Goal: Task Accomplishment & Management: Manage account settings

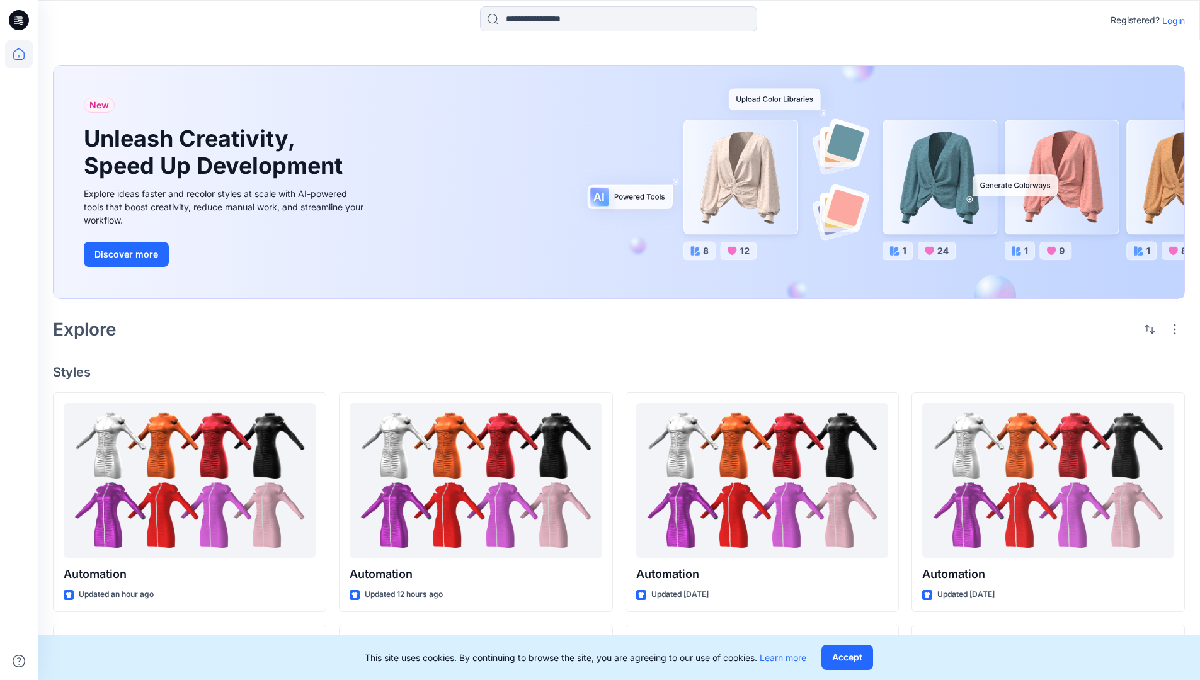
click at [1170, 20] on p "Login" at bounding box center [1173, 20] width 23 height 13
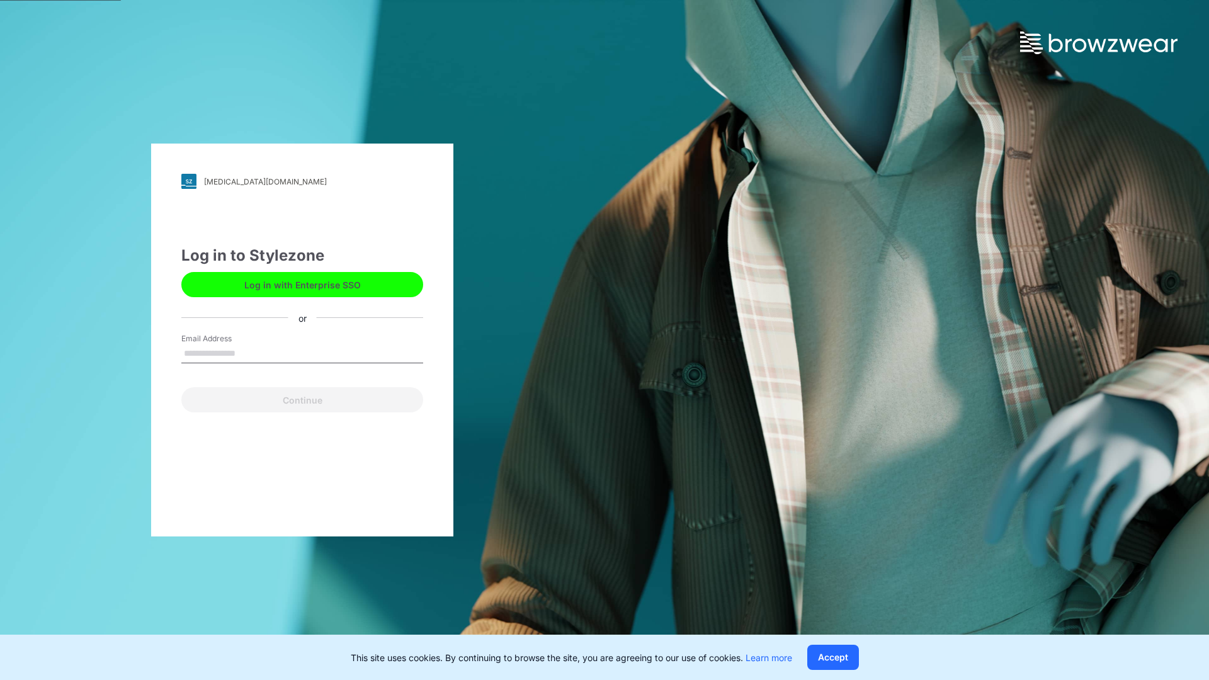
click at [249, 353] on input "Email Address" at bounding box center [302, 354] width 242 height 19
type input "**********"
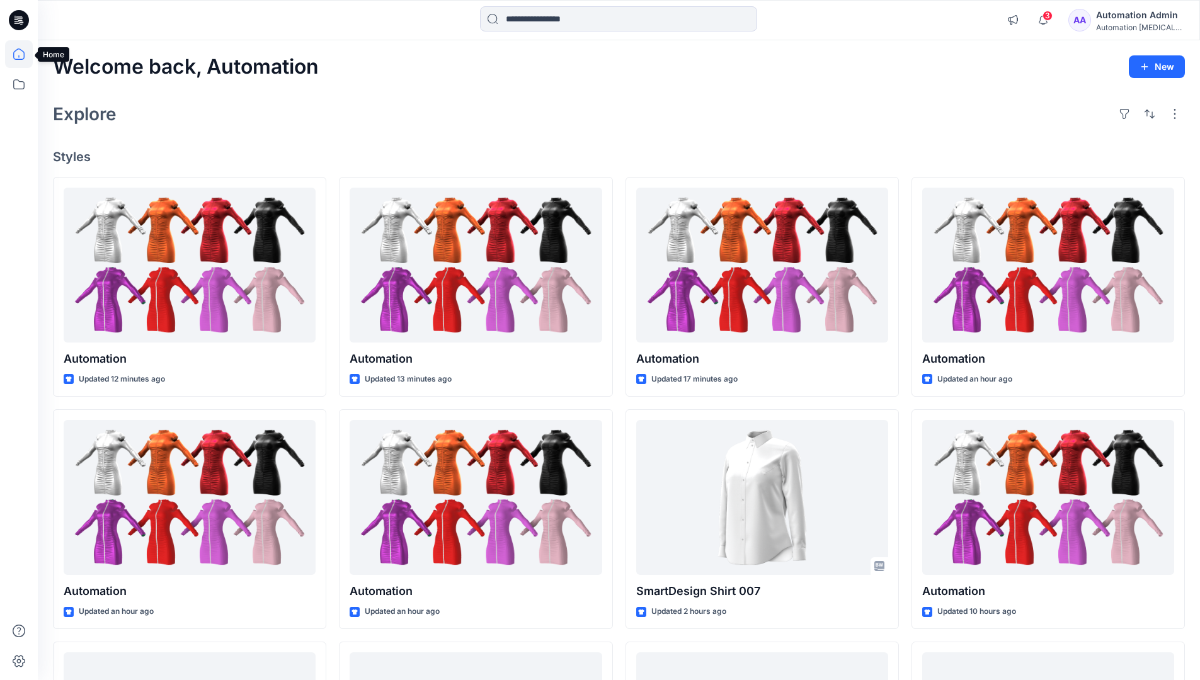
click at [24, 54] on icon at bounding box center [18, 53] width 11 height 11
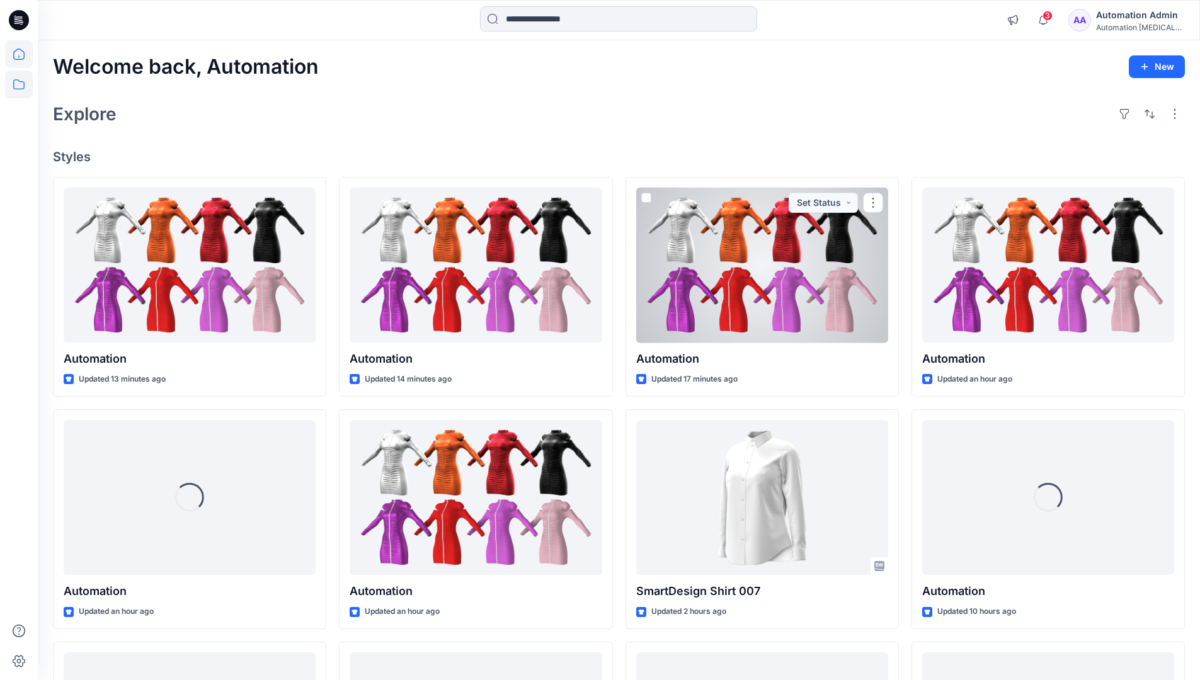
click at [18, 81] on icon at bounding box center [19, 85] width 28 height 28
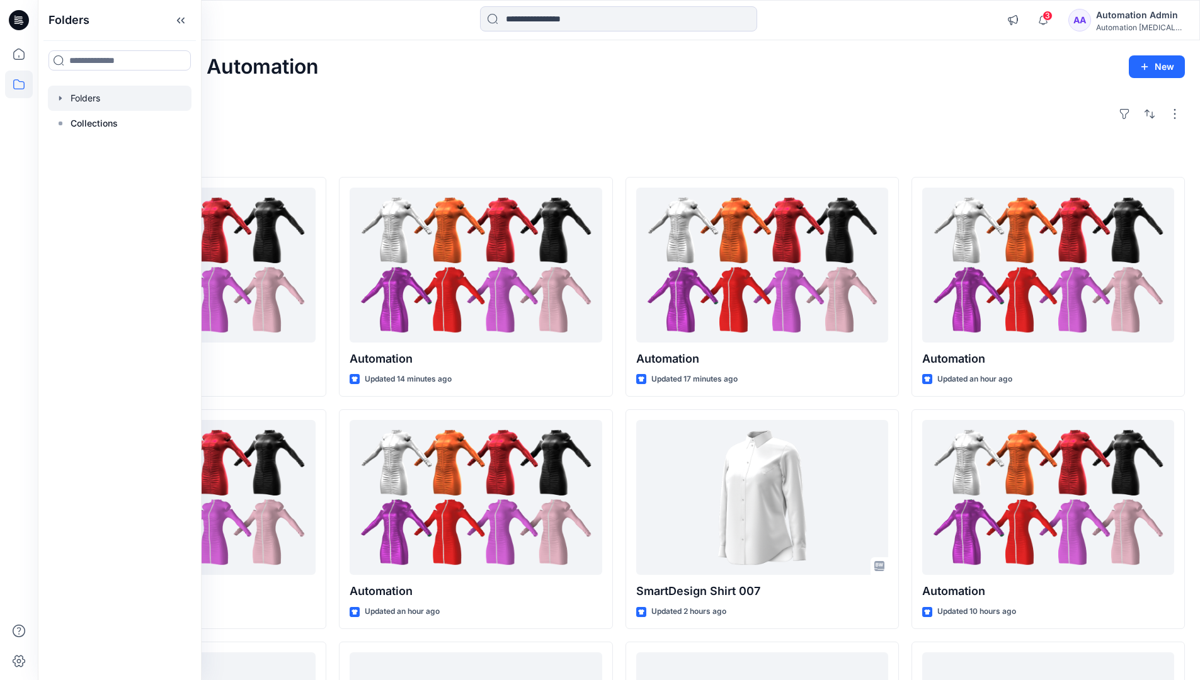
click at [103, 100] on div at bounding box center [120, 98] width 144 height 25
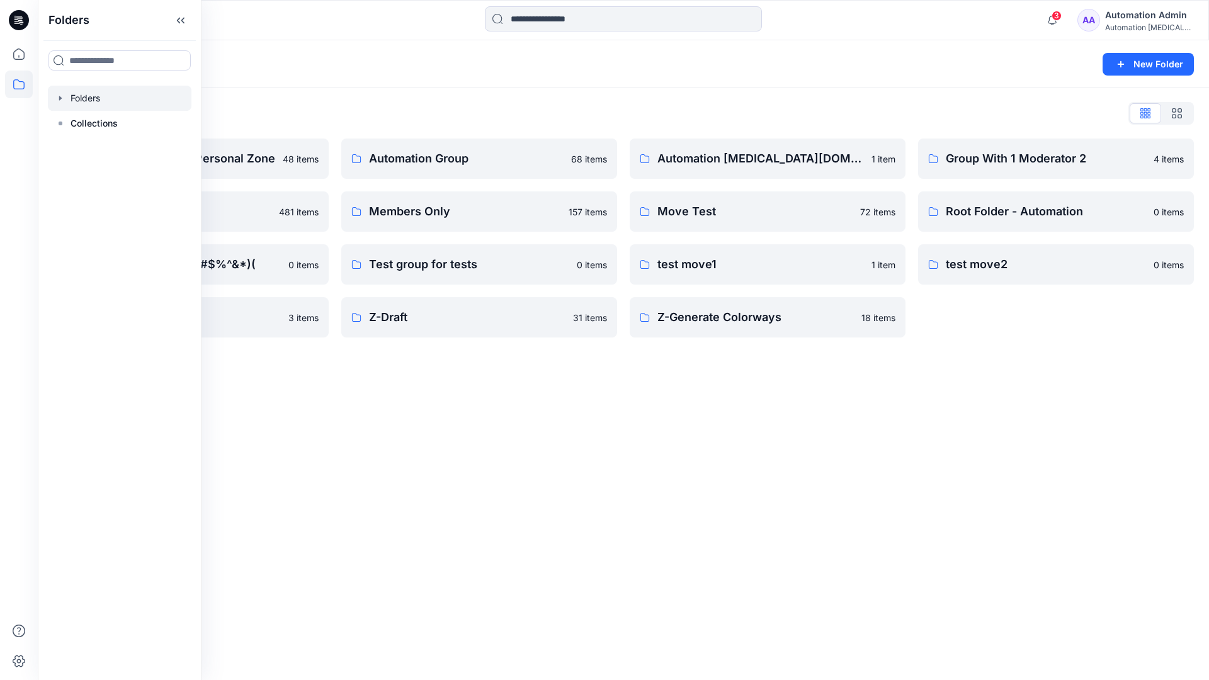
click at [1054, 92] on div "Folders List Automation Admin's Personal Zone 48 items member folder 481 items …" at bounding box center [623, 220] width 1171 height 265
click at [1133, 64] on button "New Folder" at bounding box center [1148, 64] width 91 height 23
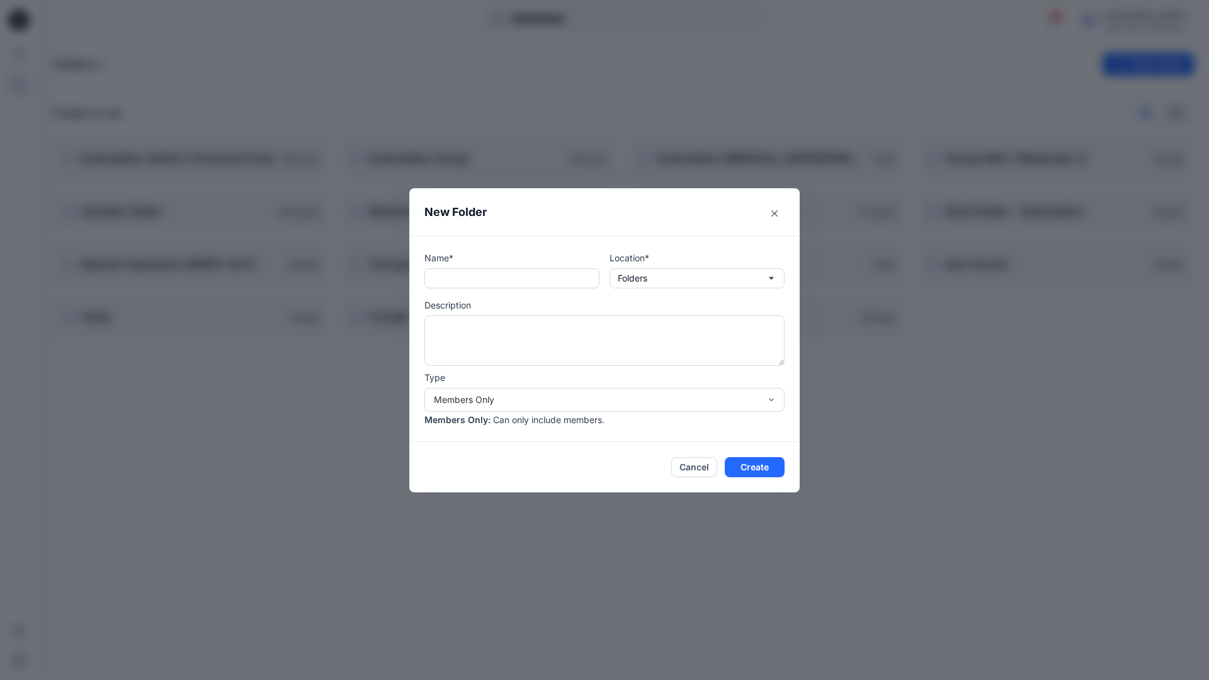
click at [493, 284] on input "text" at bounding box center [512, 278] width 175 height 20
type input "**********"
click at [744, 464] on button "Create" at bounding box center [755, 467] width 60 height 20
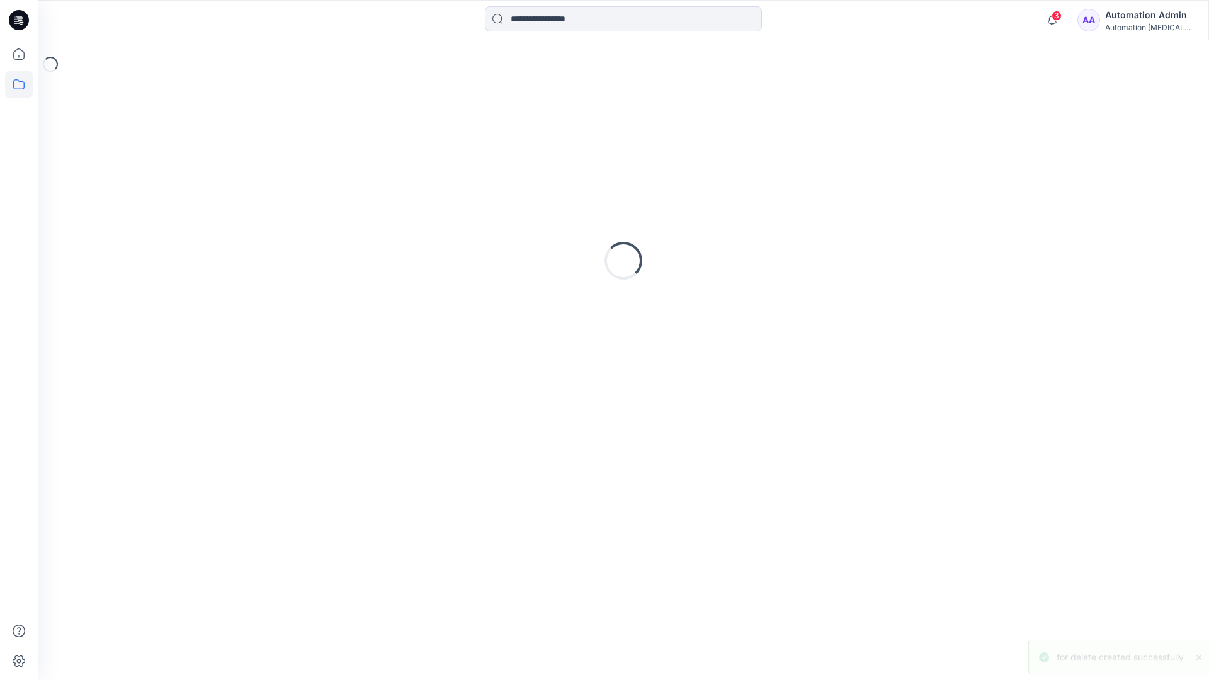
click at [21, 14] on icon at bounding box center [19, 20] width 20 height 20
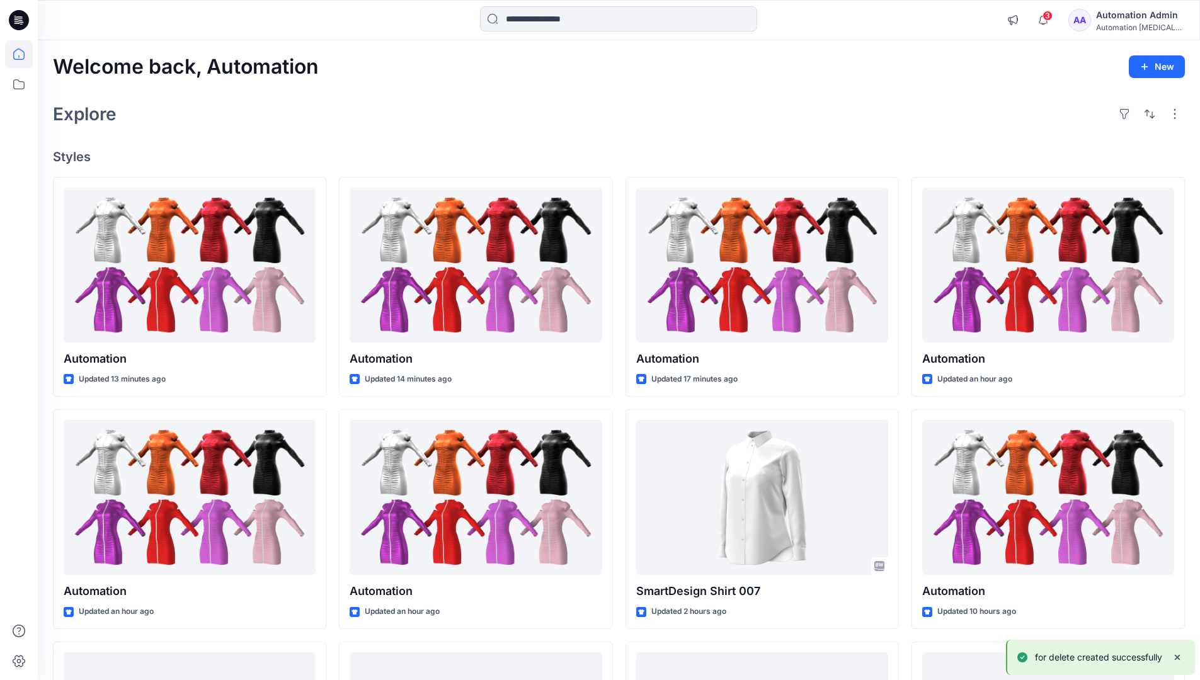
click at [1137, 13] on div "Automation Admin" at bounding box center [1140, 15] width 88 height 15
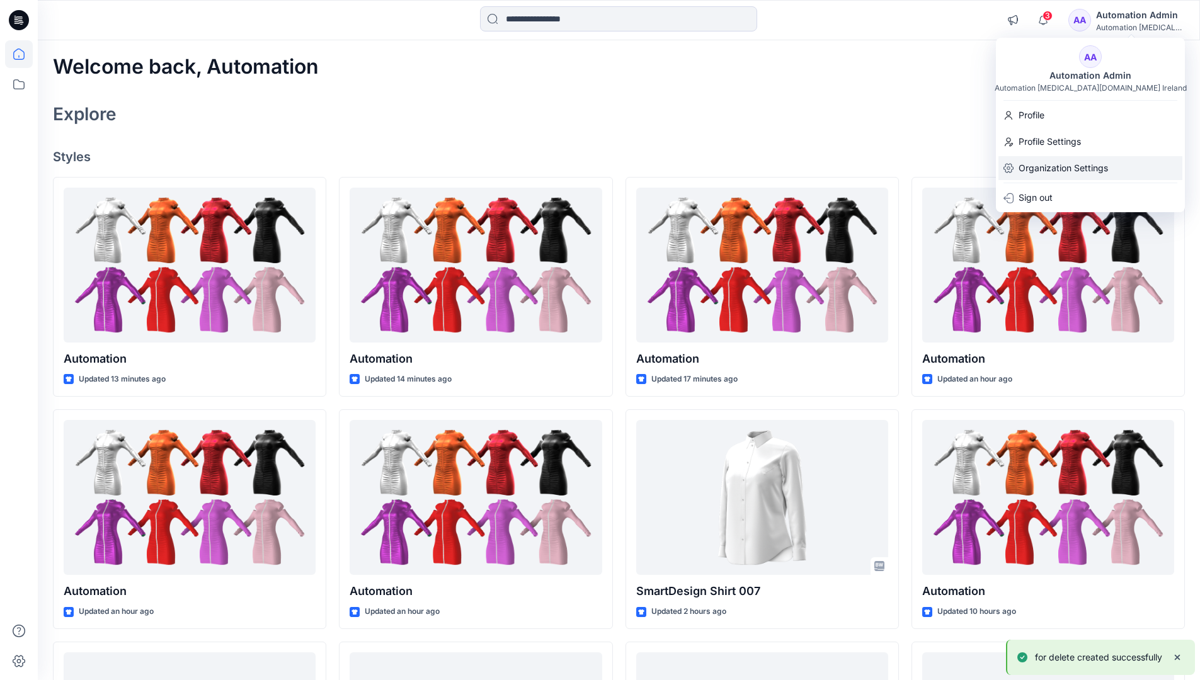
click at [1093, 165] on p "Organization Settings" at bounding box center [1062, 168] width 89 height 24
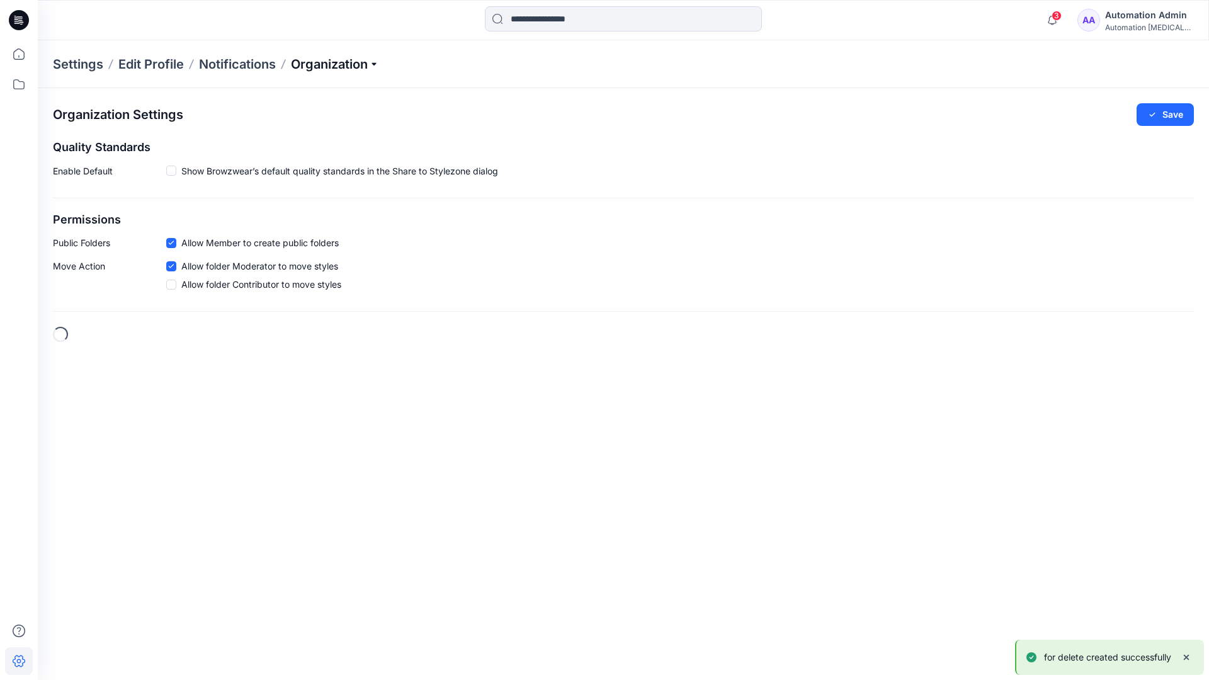
click at [360, 64] on p "Organization" at bounding box center [335, 64] width 88 height 18
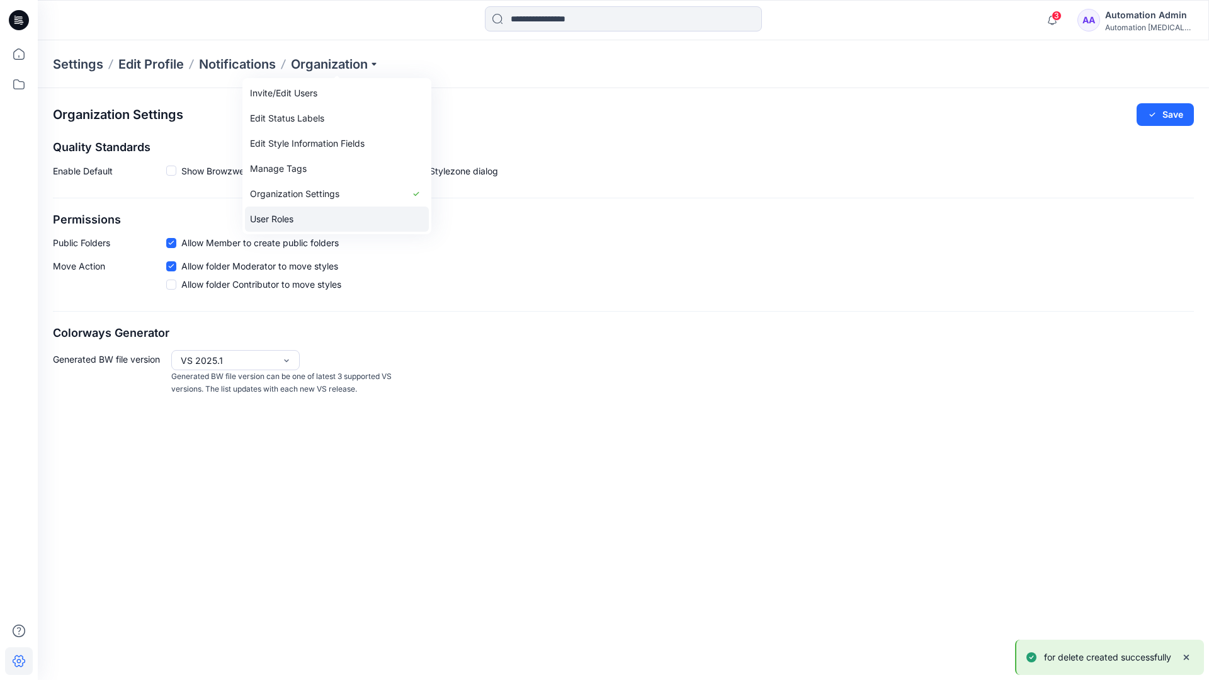
click at [323, 216] on link "User Roles" at bounding box center [337, 219] width 184 height 25
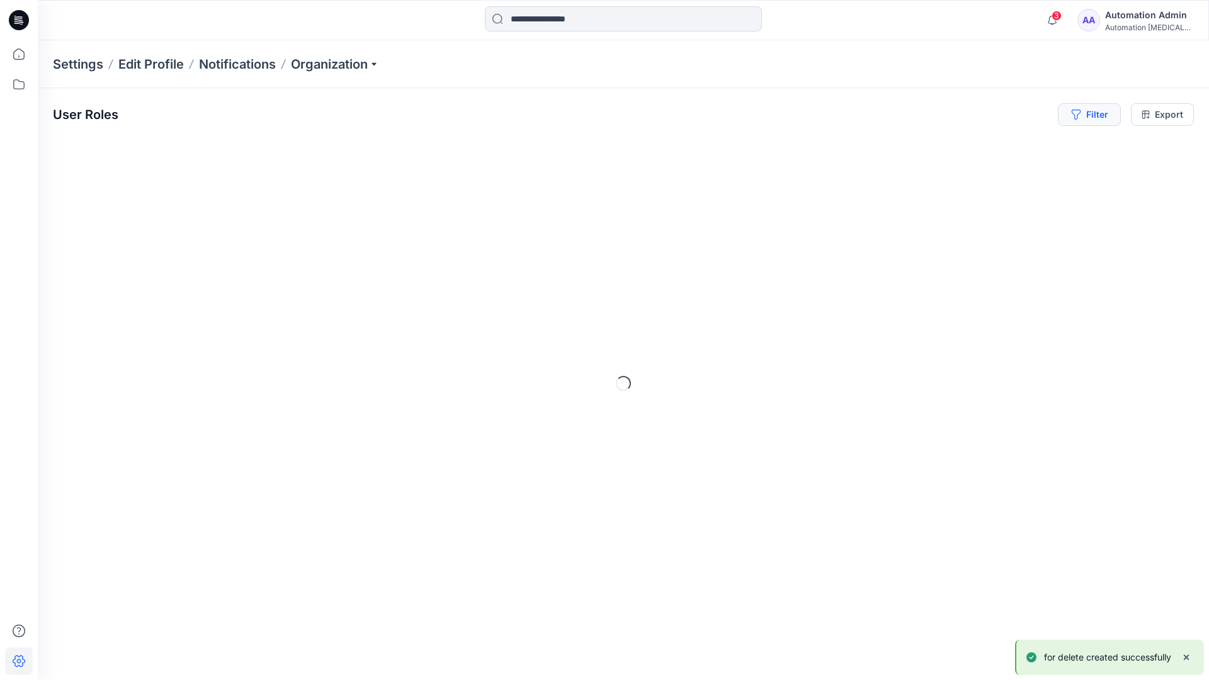
click at [1074, 117] on icon "button" at bounding box center [1075, 115] width 9 height 10
click at [874, 147] on div at bounding box center [898, 148] width 130 height 16
type input "**********"
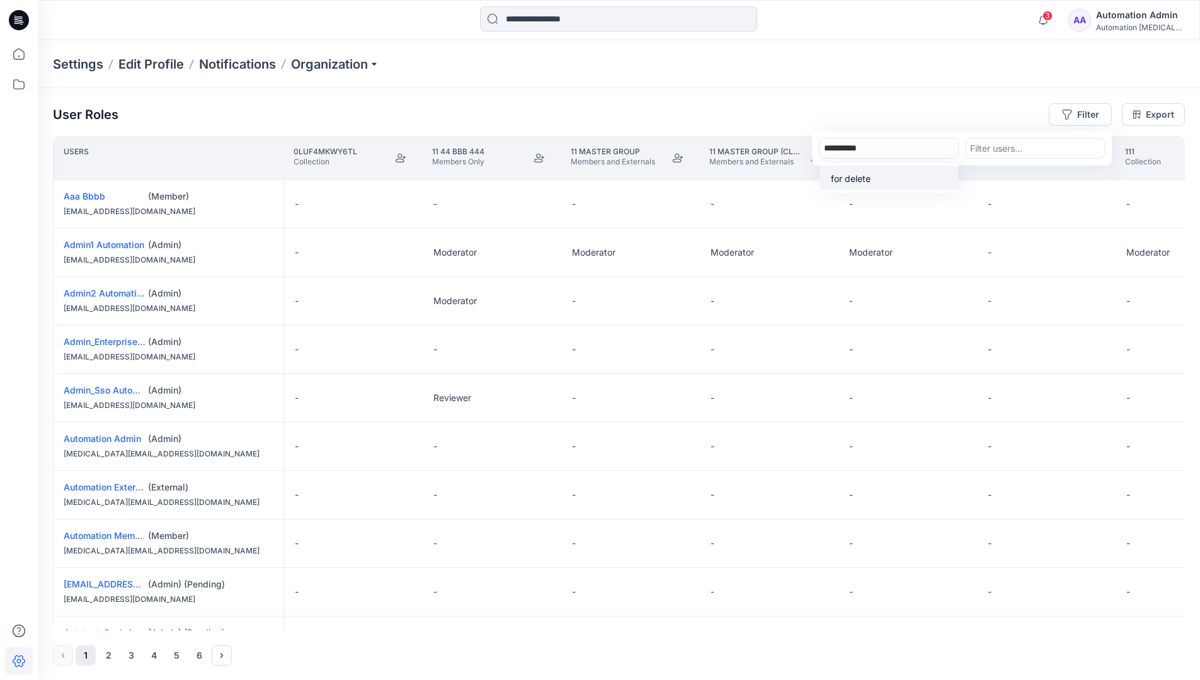
click at [855, 176] on p "for delete" at bounding box center [851, 178] width 40 height 13
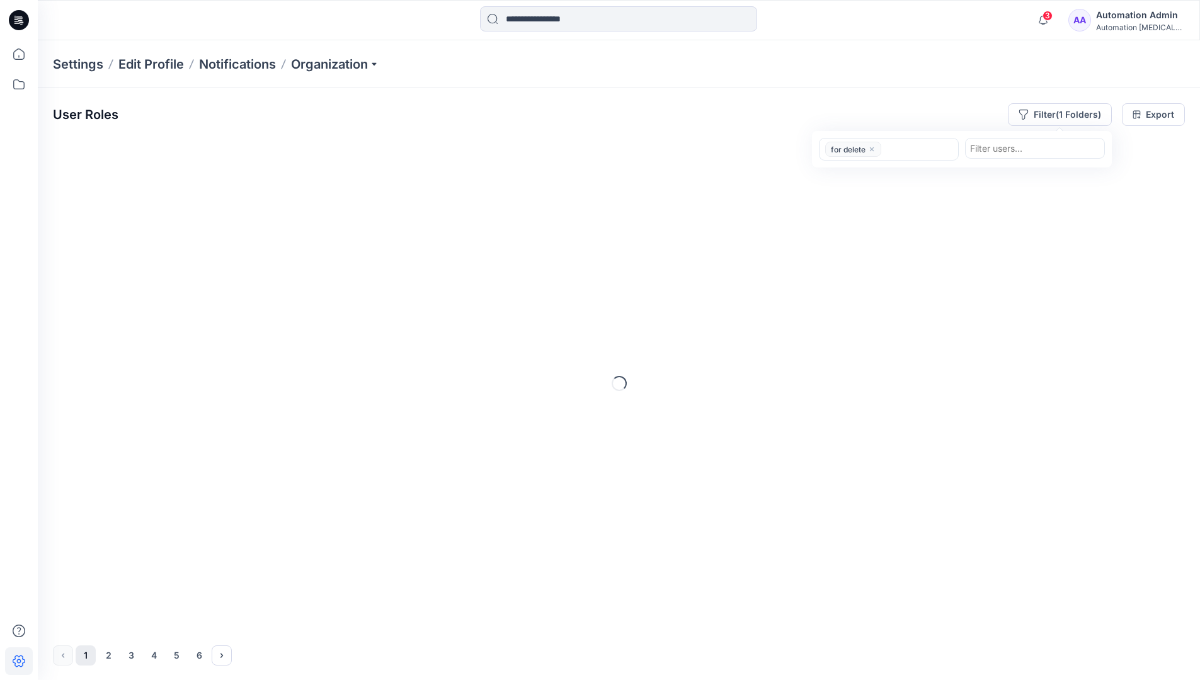
click at [928, 108] on div "User Roles Filter (1 Folders) option for delete, selected. for delete Filter us…" at bounding box center [619, 114] width 1132 height 23
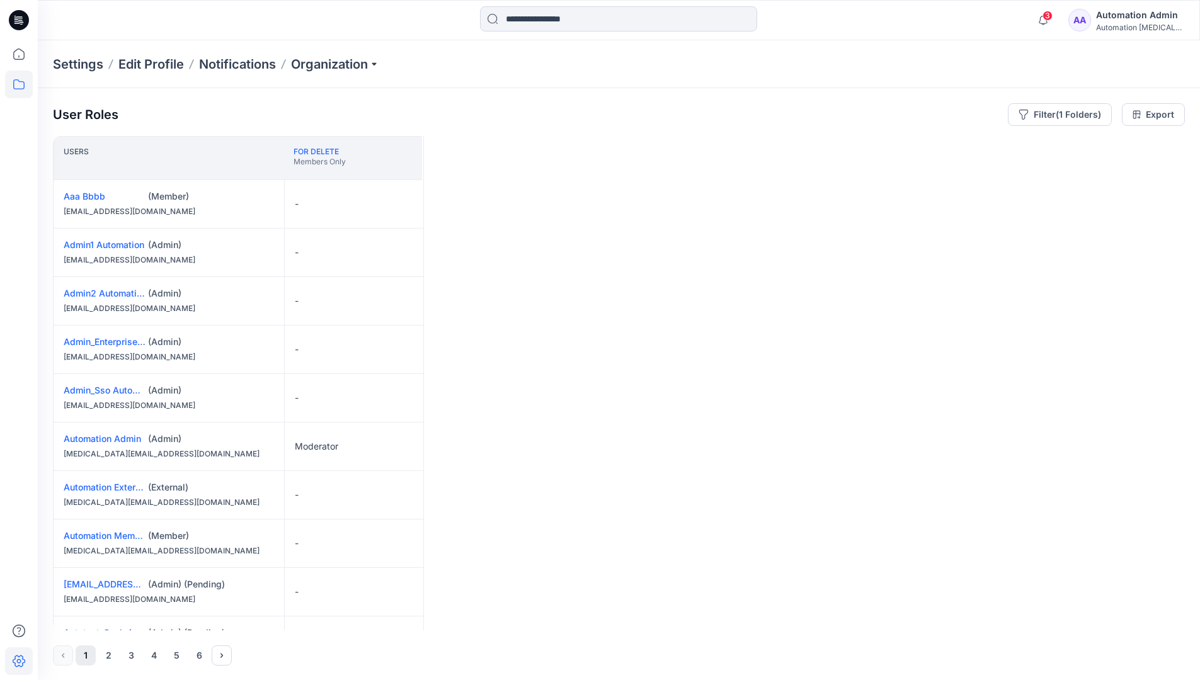
click at [24, 88] on icon at bounding box center [19, 85] width 28 height 28
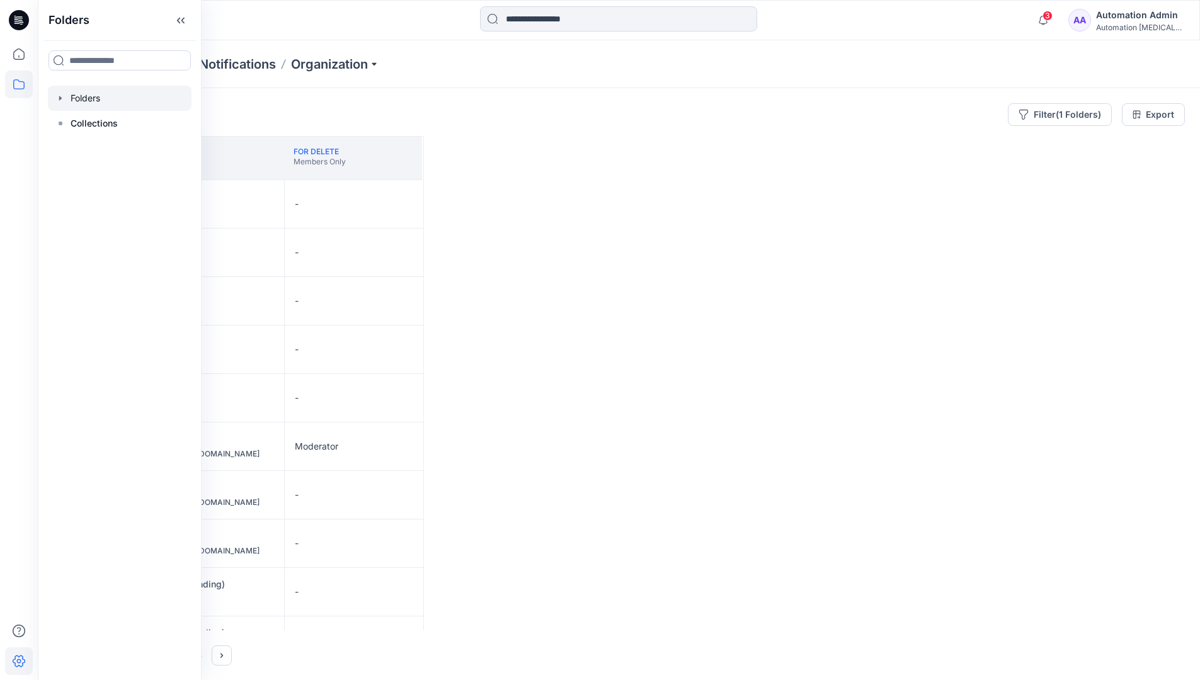
click at [94, 100] on div at bounding box center [120, 98] width 144 height 25
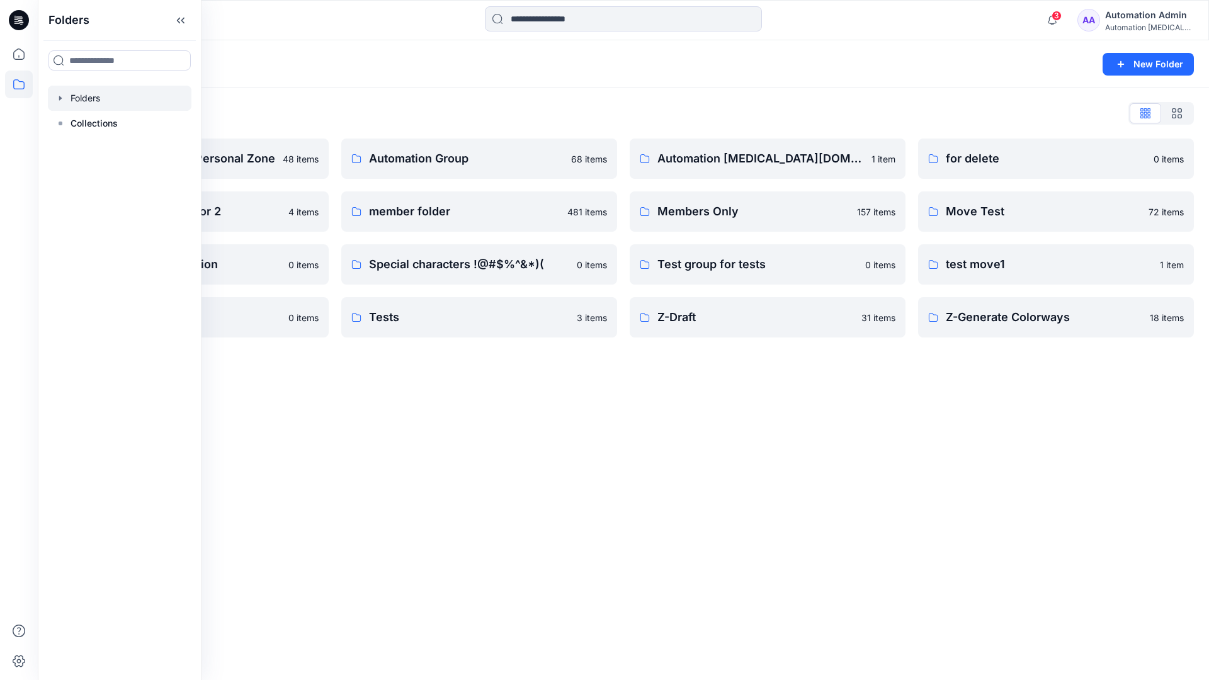
click at [772, 386] on div "Folders New Folder Folders List Automation Admin's Personal Zone 48 items Group…" at bounding box center [623, 360] width 1171 height 640
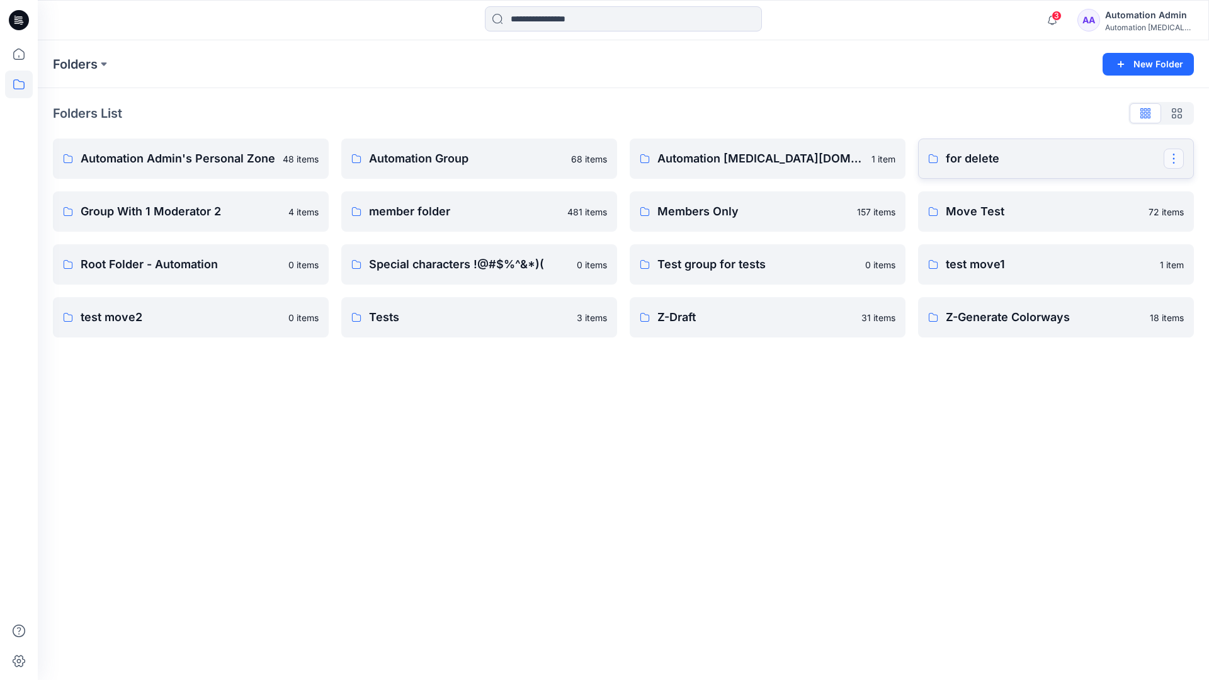
click at [1173, 154] on button "button" at bounding box center [1174, 159] width 20 height 20
click at [1112, 258] on p "Delete Folder" at bounding box center [1104, 263] width 72 height 13
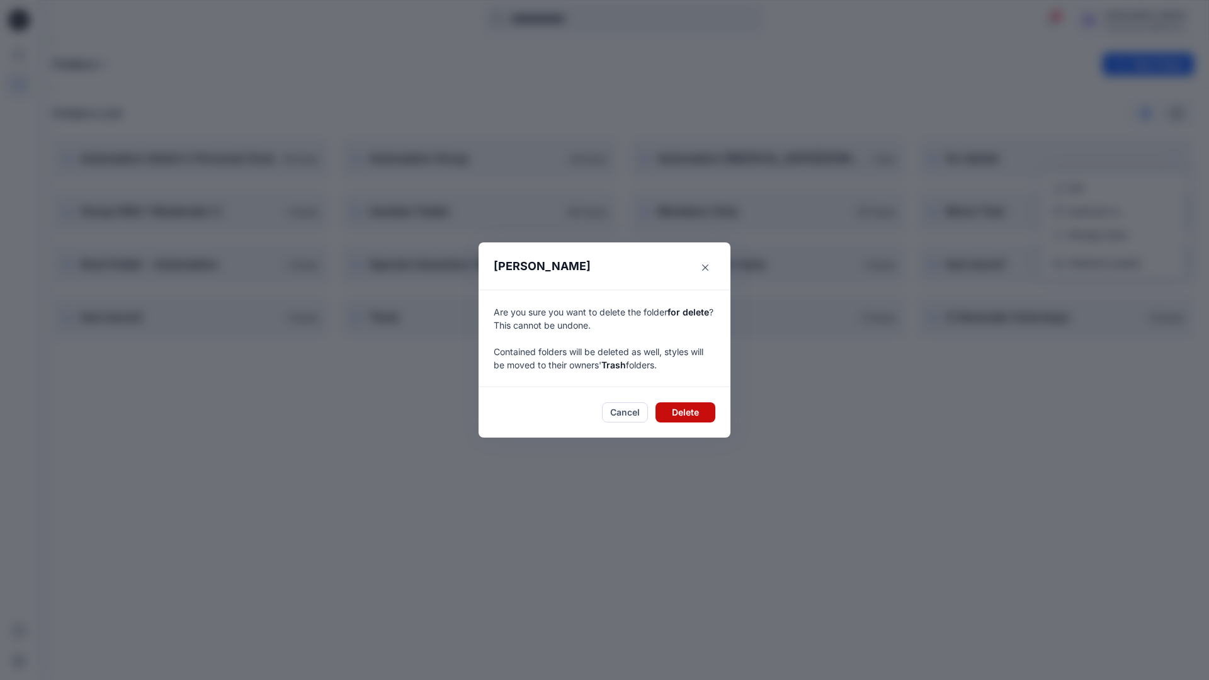
click at [702, 412] on button "Delete" at bounding box center [686, 412] width 60 height 20
click at [1121, 20] on div "Automation Admin" at bounding box center [1149, 15] width 88 height 15
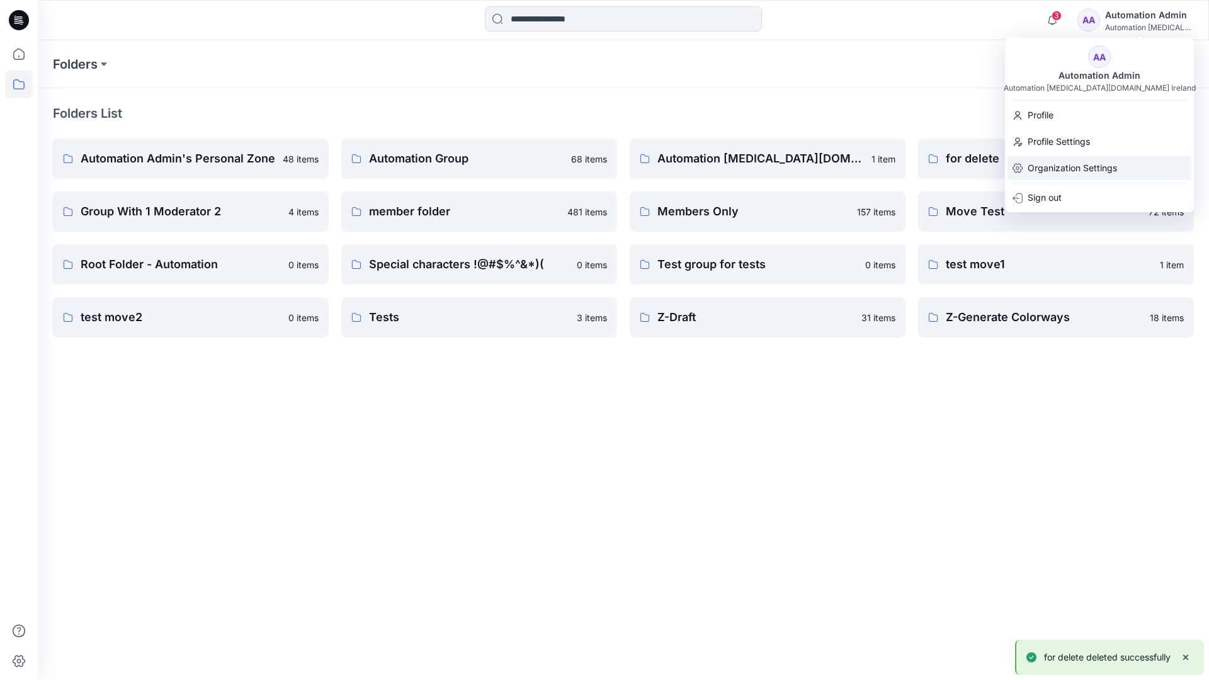
click at [1092, 166] on p "Organization Settings" at bounding box center [1072, 168] width 89 height 24
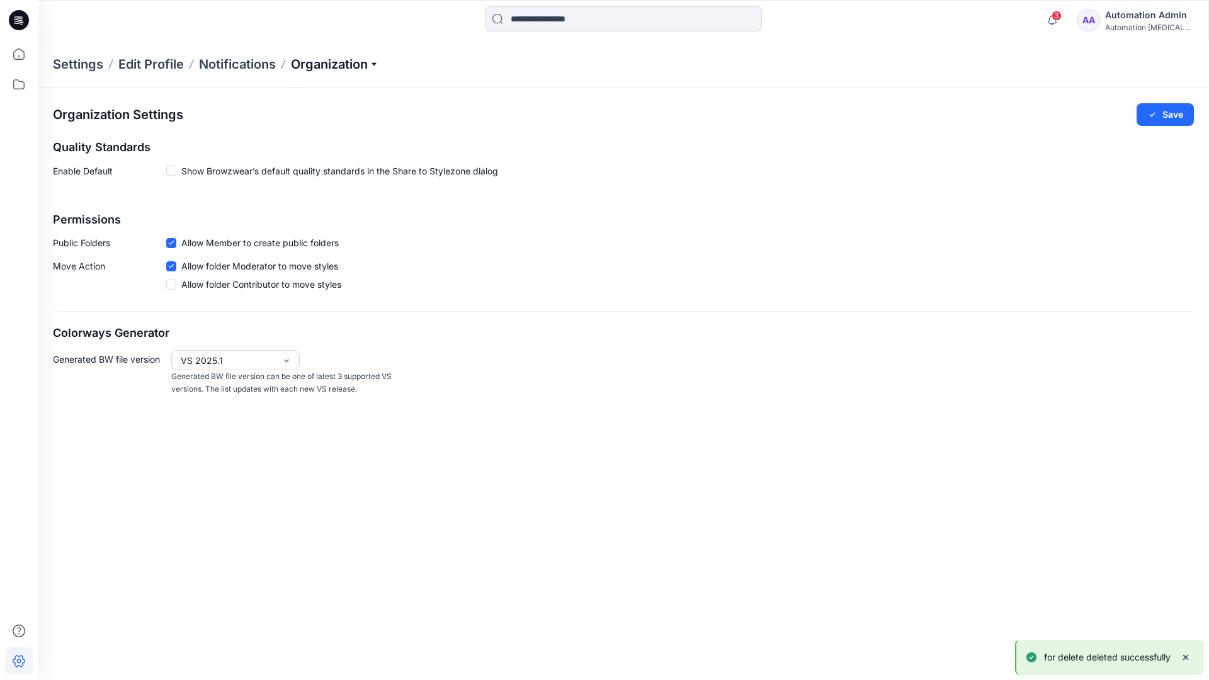
click at [368, 62] on p "Organization" at bounding box center [335, 64] width 88 height 18
click at [329, 220] on link "User Roles" at bounding box center [337, 219] width 184 height 25
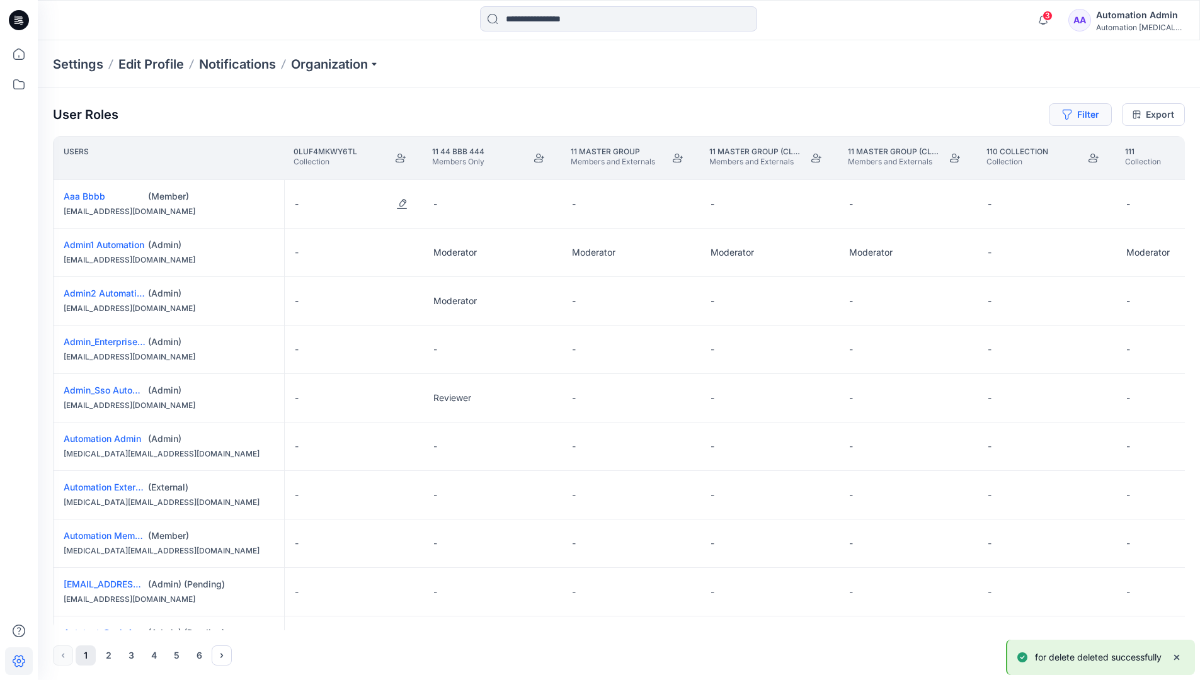
click at [1075, 118] on button "Filter" at bounding box center [1080, 114] width 63 height 23
click at [868, 144] on div at bounding box center [889, 148] width 130 height 16
click at [878, 172] on div "No Results" at bounding box center [854, 177] width 71 height 23
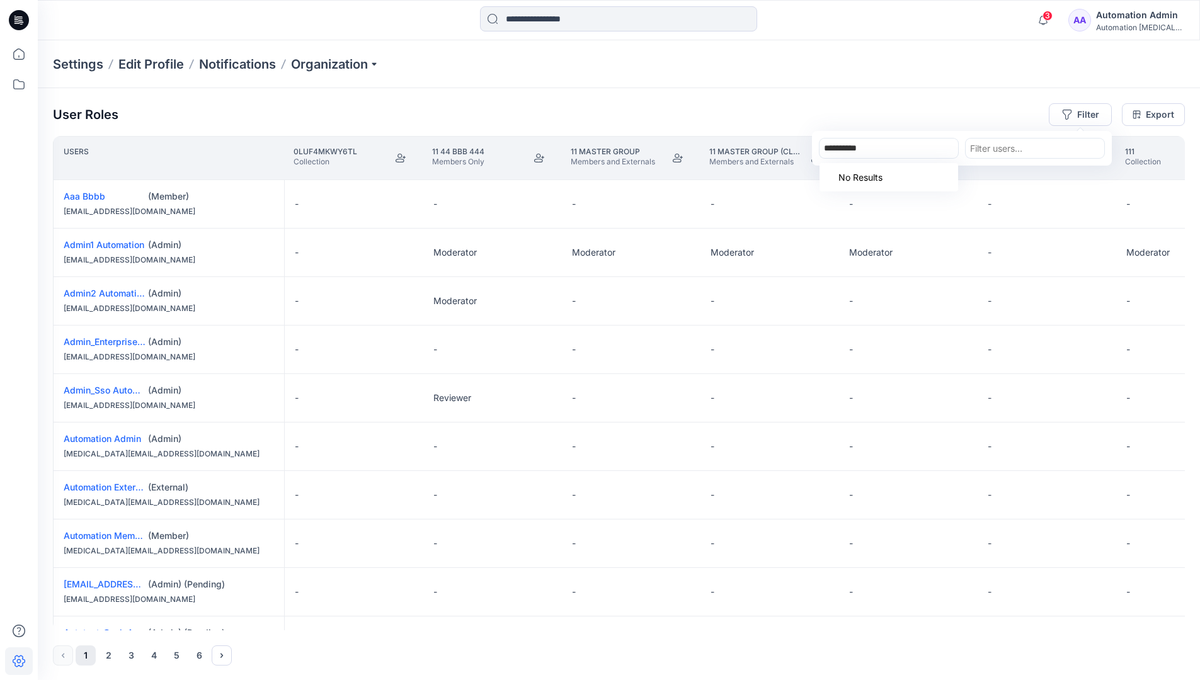
type input "**********"
click at [988, 83] on div "Settings Edit Profile Notifications Organization" at bounding box center [619, 64] width 1162 height 48
click at [1093, 112] on button "Filter" at bounding box center [1080, 114] width 63 height 23
click at [904, 144] on div at bounding box center [889, 148] width 130 height 16
type input "***"
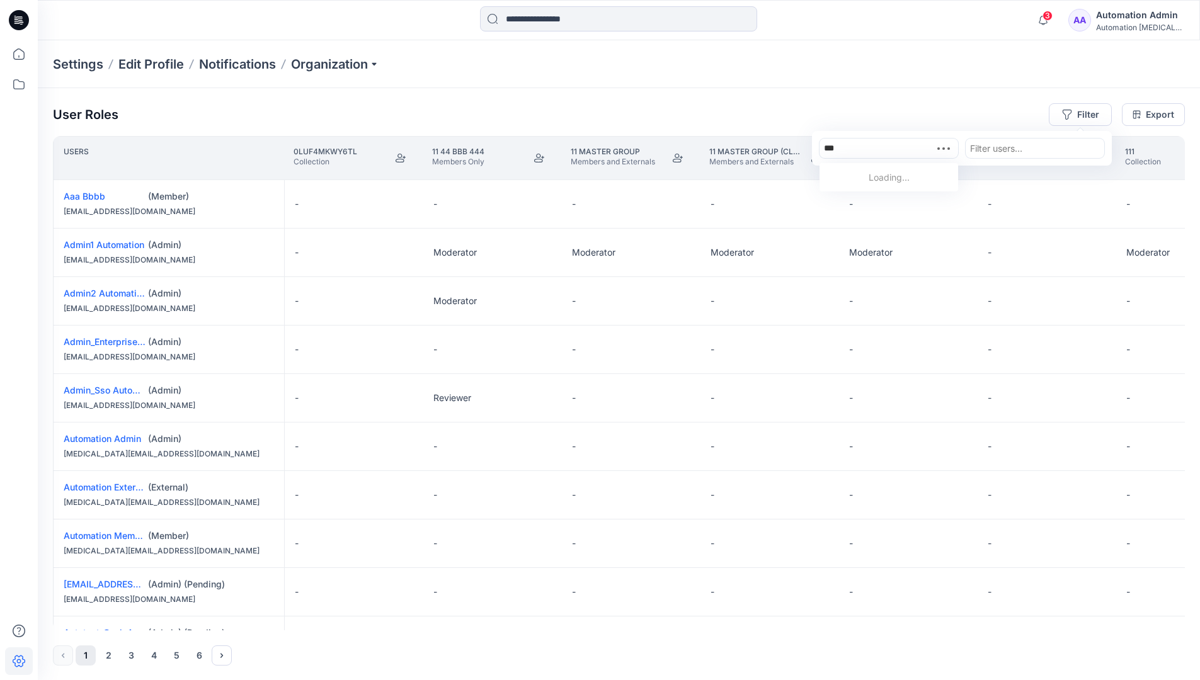
click at [910, 173] on div "Loading..." at bounding box center [888, 177] width 139 height 23
click at [911, 149] on div "***" at bounding box center [889, 148] width 130 height 16
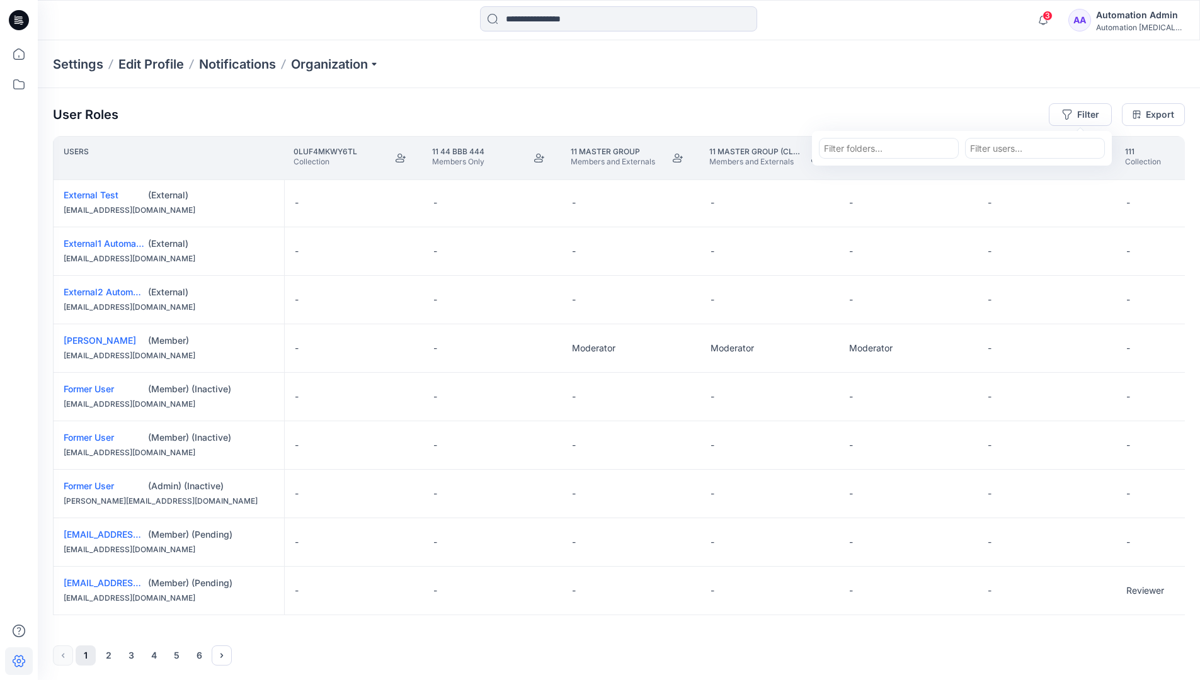
click at [1165, 9] on div "Automation Admin" at bounding box center [1140, 15] width 88 height 15
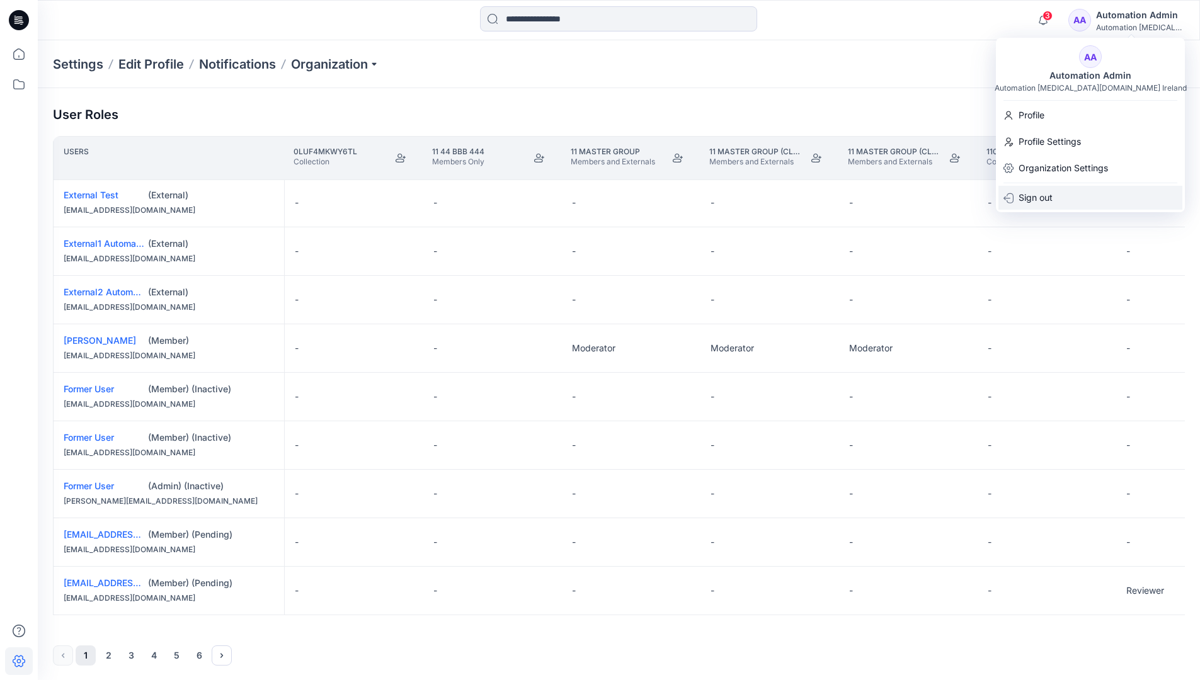
click at [1068, 198] on div "Sign out" at bounding box center [1090, 198] width 184 height 24
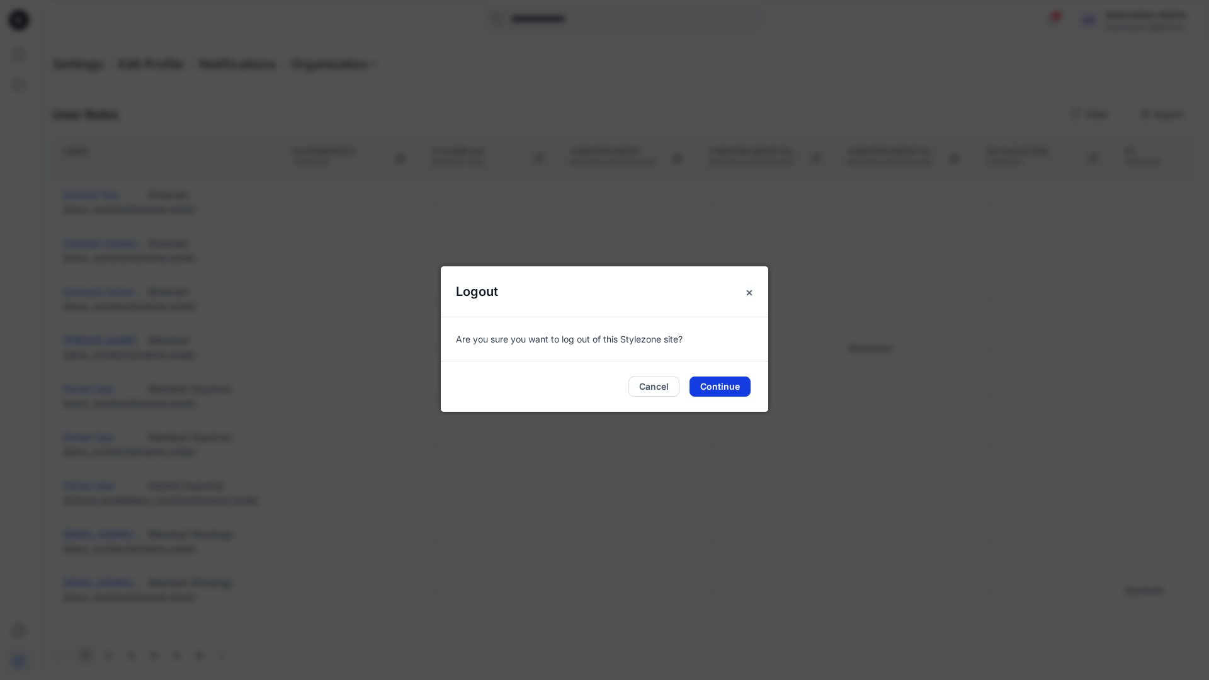
click at [742, 380] on button "Continue" at bounding box center [720, 387] width 61 height 20
